Goal: Information Seeking & Learning: Check status

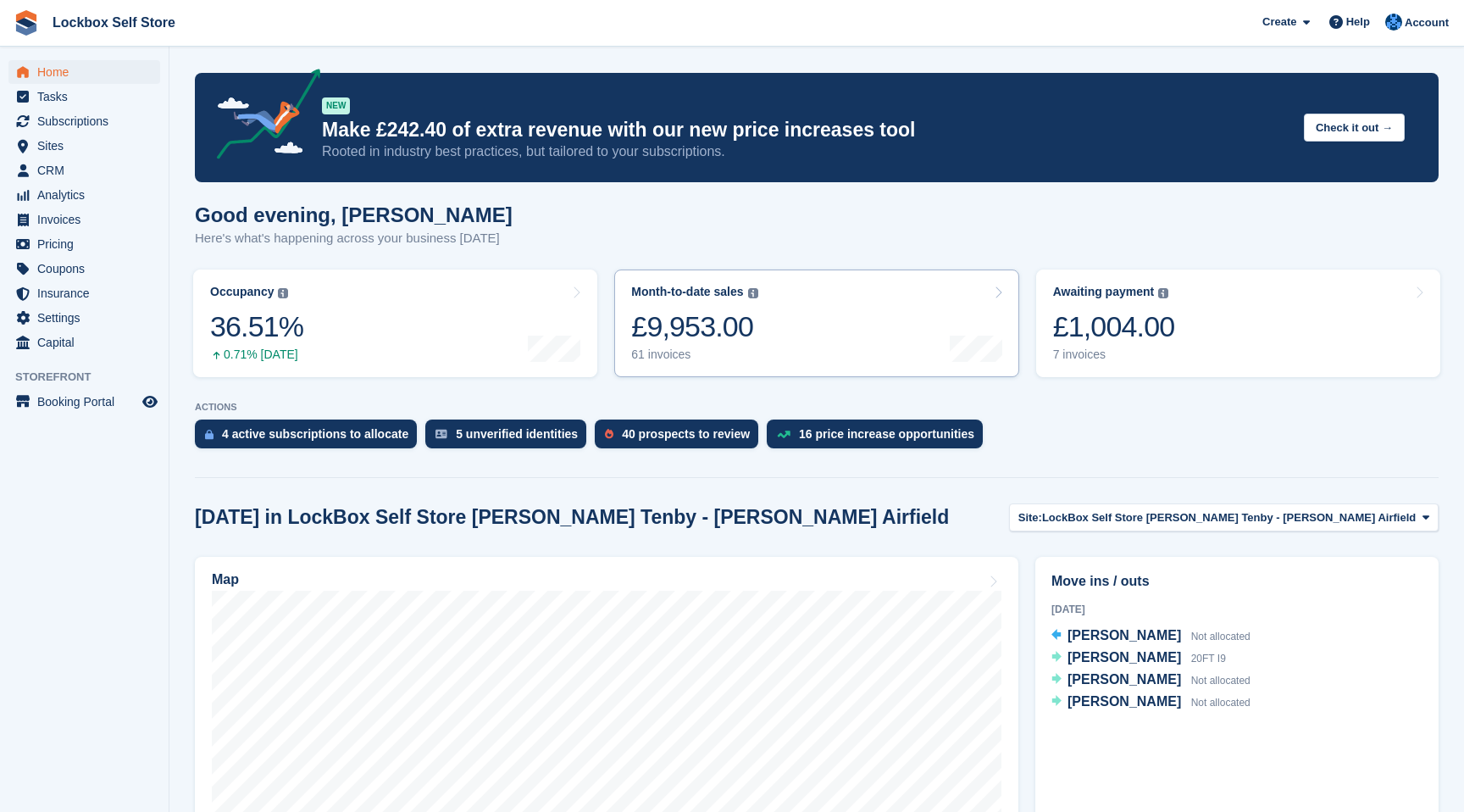
click at [784, 352] on link "Month-to-date sales The sum of all finalised invoices generated this month to d…" at bounding box center [817, 323] width 404 height 108
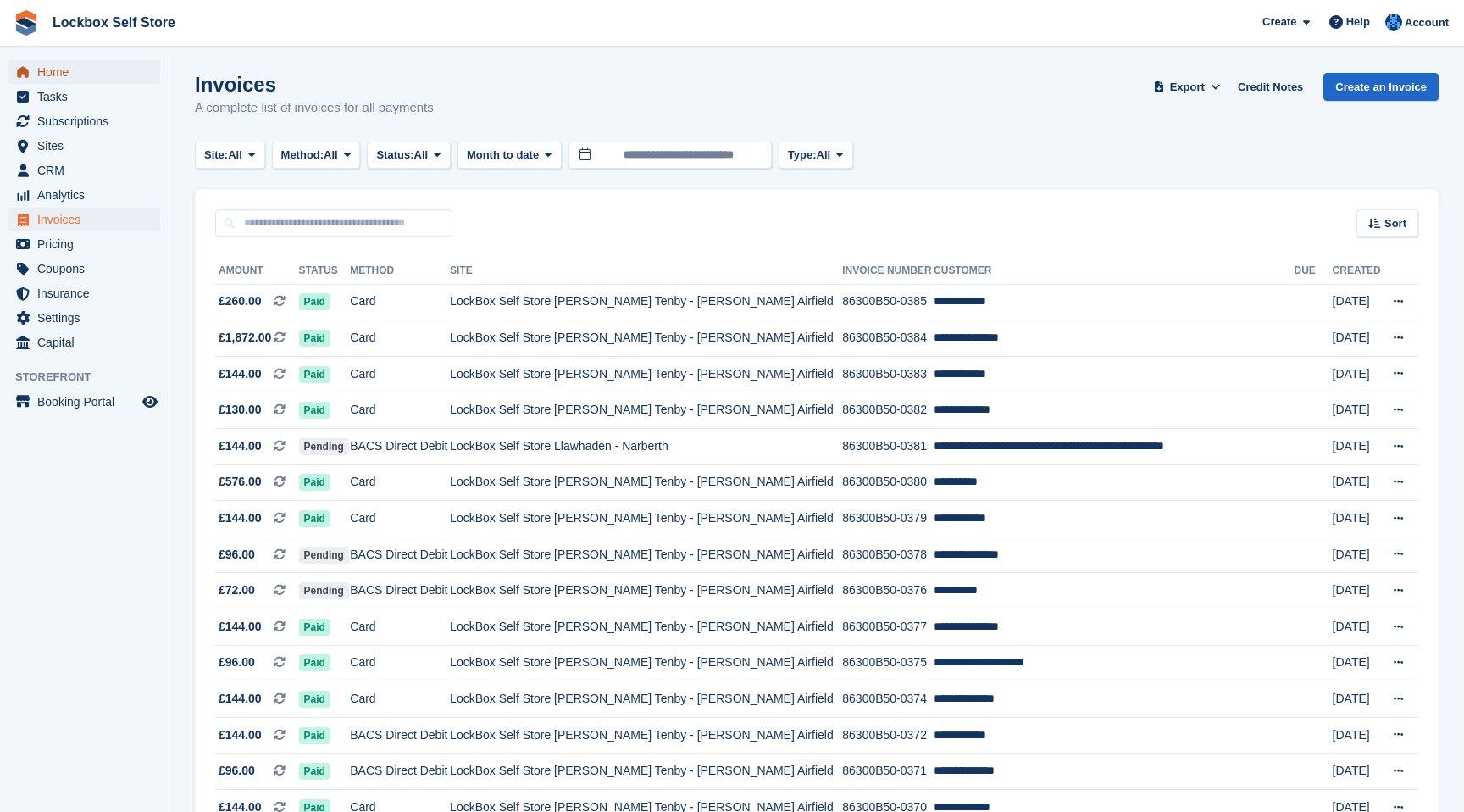
click at [80, 68] on span "Home" at bounding box center [88, 71] width 102 height 23
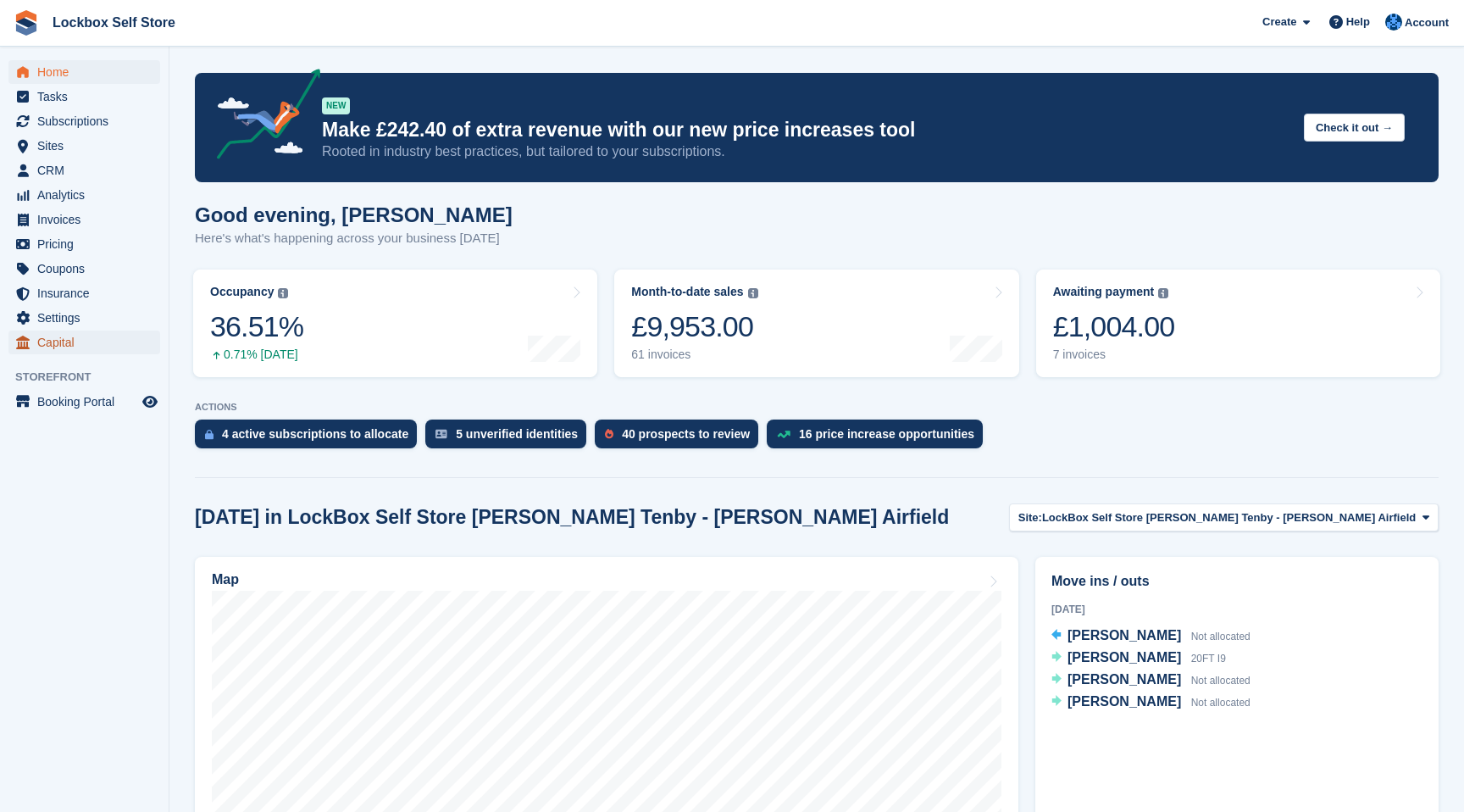
click at [54, 343] on span "Capital" at bounding box center [88, 341] width 102 height 23
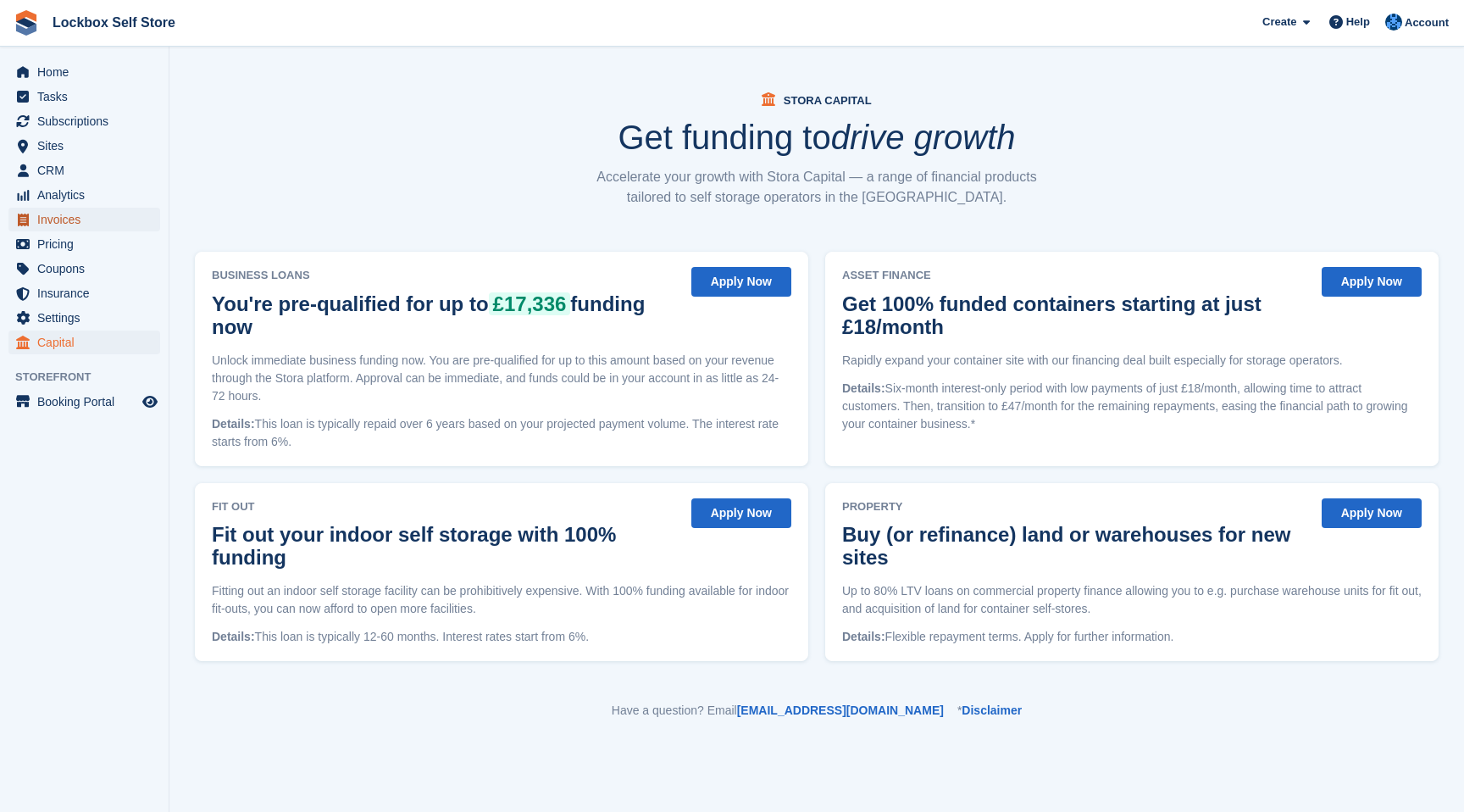
click at [64, 214] on span "Invoices" at bounding box center [88, 219] width 102 height 23
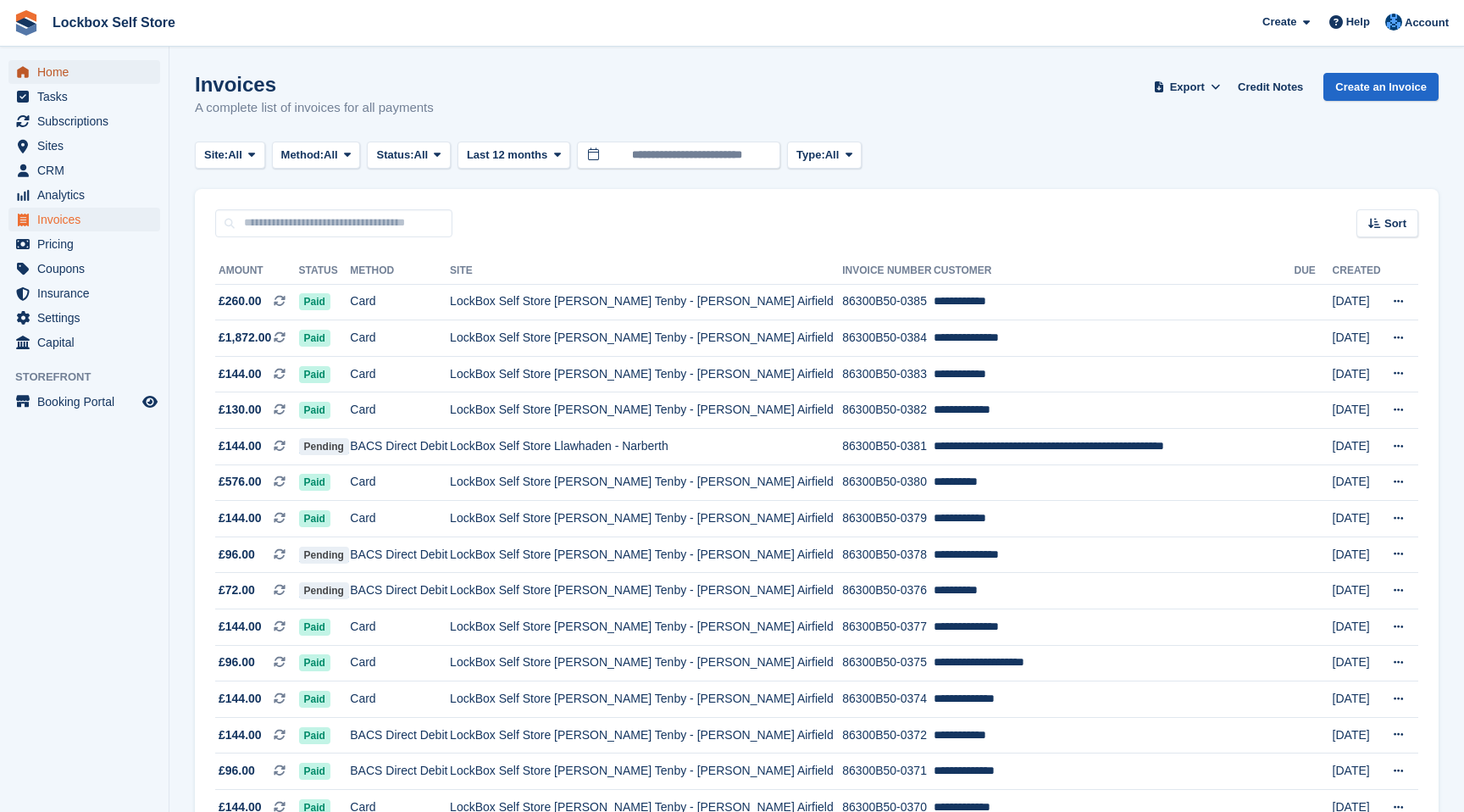
click at [62, 75] on span "Home" at bounding box center [88, 71] width 102 height 23
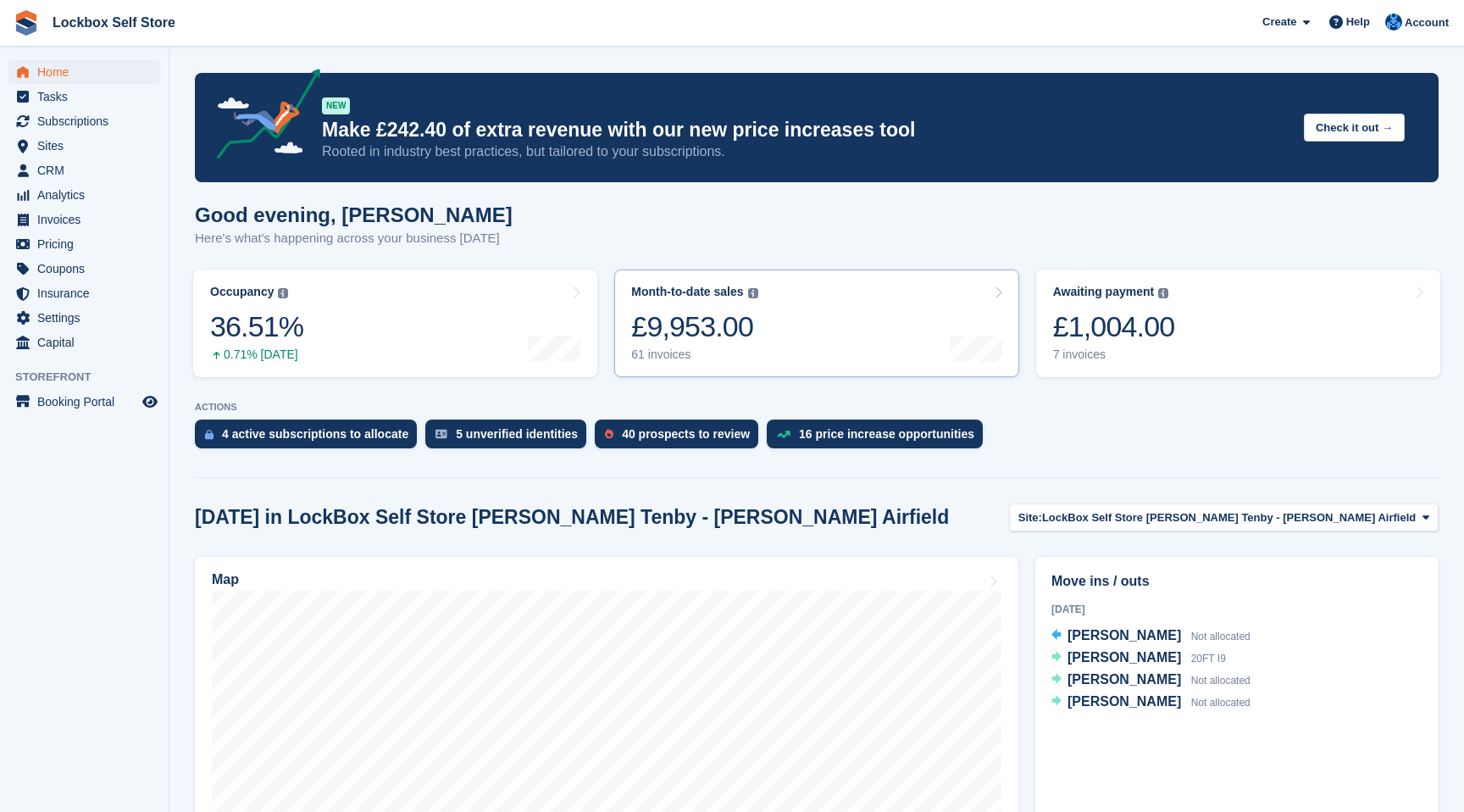
click at [721, 320] on div "£9,953.00" at bounding box center [694, 326] width 126 height 35
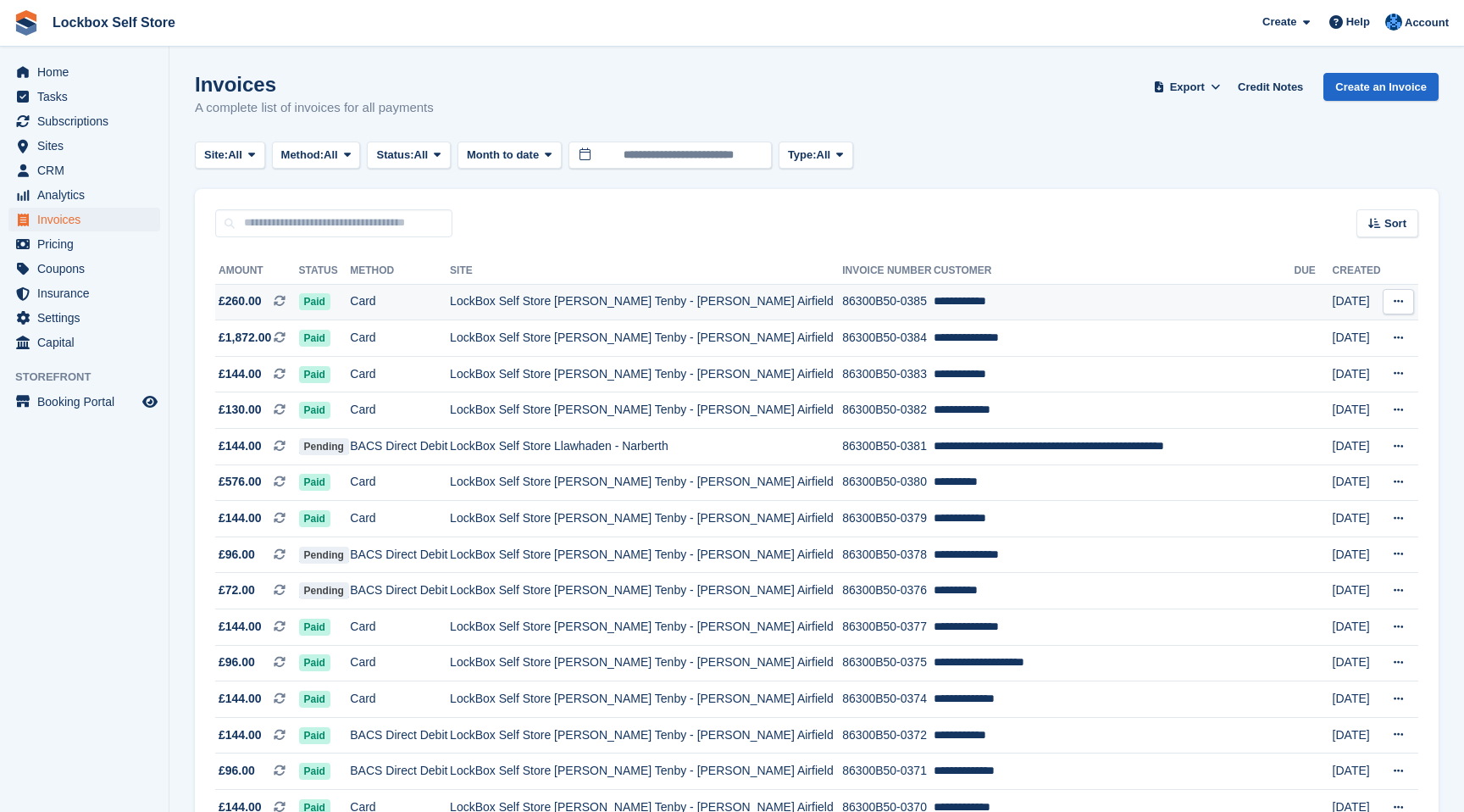
click at [1405, 310] on button at bounding box center [1399, 301] width 32 height 25
click at [1313, 356] on p "View on Stripe" at bounding box center [1333, 359] width 148 height 27
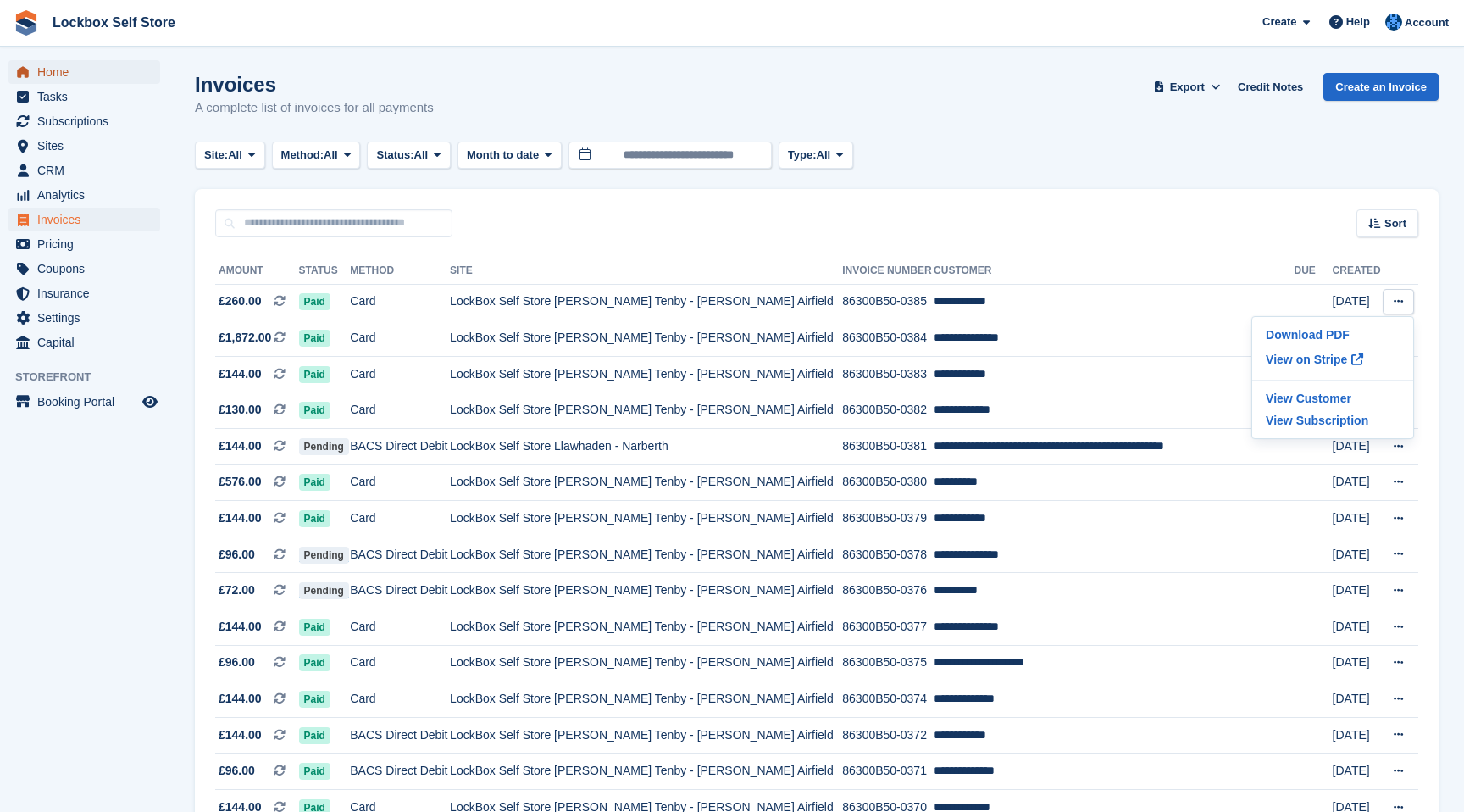
click at [94, 77] on span "Home" at bounding box center [88, 71] width 102 height 23
